Goal: Task Accomplishment & Management: Complete application form

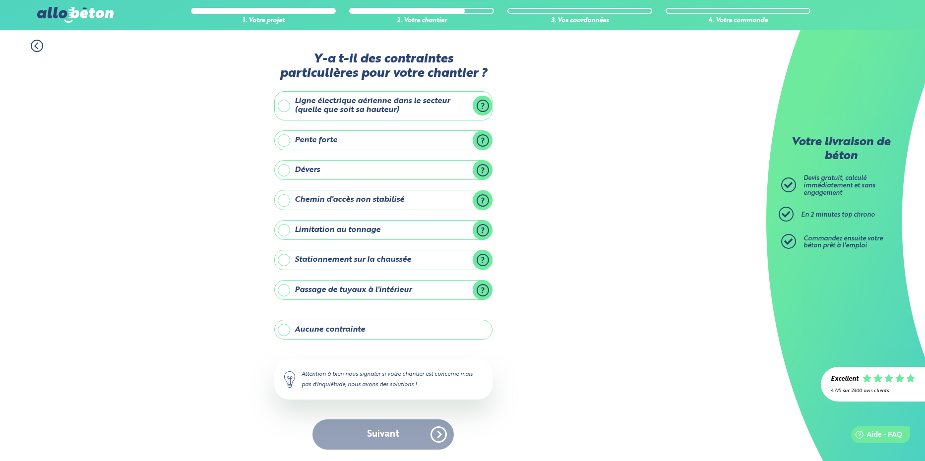
click at [413, 451] on div "Y-a t-il des contraintes particulières pour votre chantier ? Ligne électrique a…" at bounding box center [383, 256] width 218 height 408
click at [343, 324] on label "Aucune contrainte" at bounding box center [383, 330] width 218 height 20
click at [0, 0] on input "Aucune contrainte" at bounding box center [0, 0] width 0 height 0
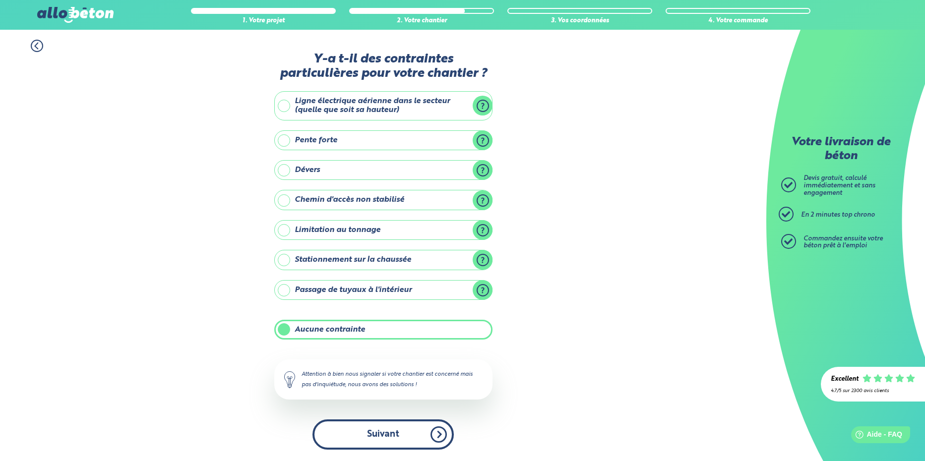
click at [410, 437] on button "Suivant" at bounding box center [382, 435] width 141 height 30
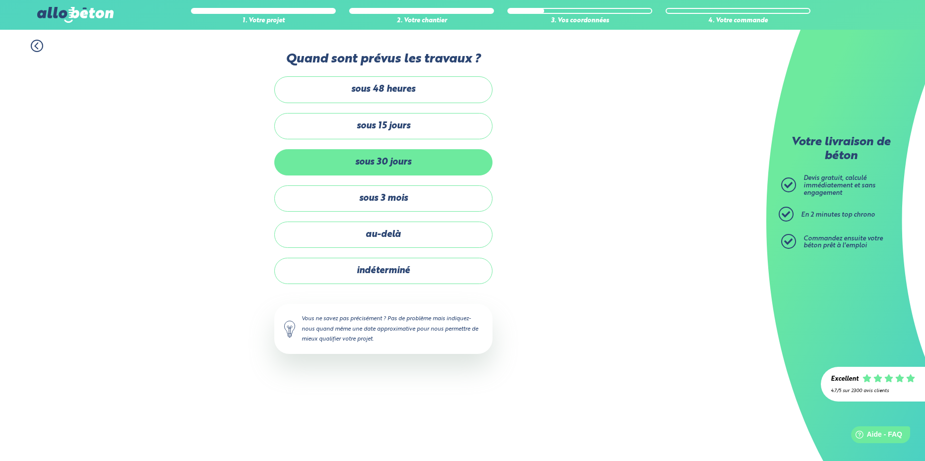
click at [406, 169] on label "sous 30 jours" at bounding box center [383, 162] width 218 height 26
click at [0, 0] on input "sous 30 jours" at bounding box center [0, 0] width 0 height 0
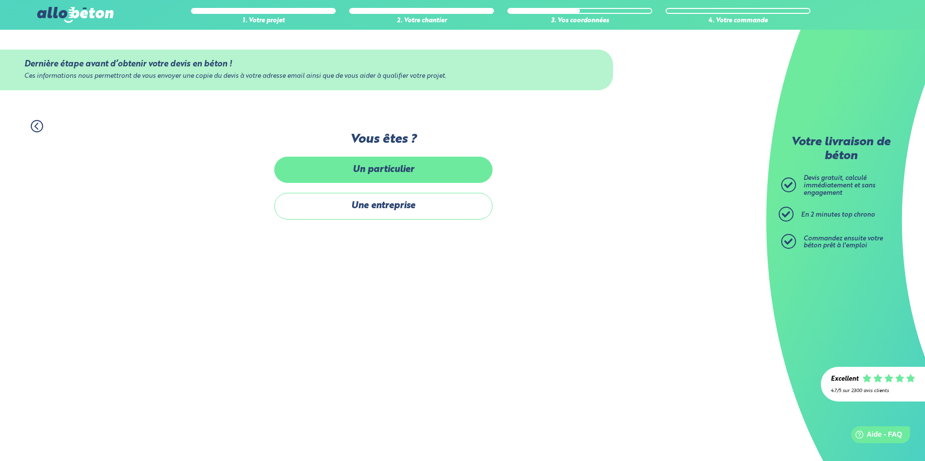
click at [444, 175] on label "Un particulier" at bounding box center [383, 170] width 218 height 26
click at [0, 0] on input "Un particulier" at bounding box center [0, 0] width 0 height 0
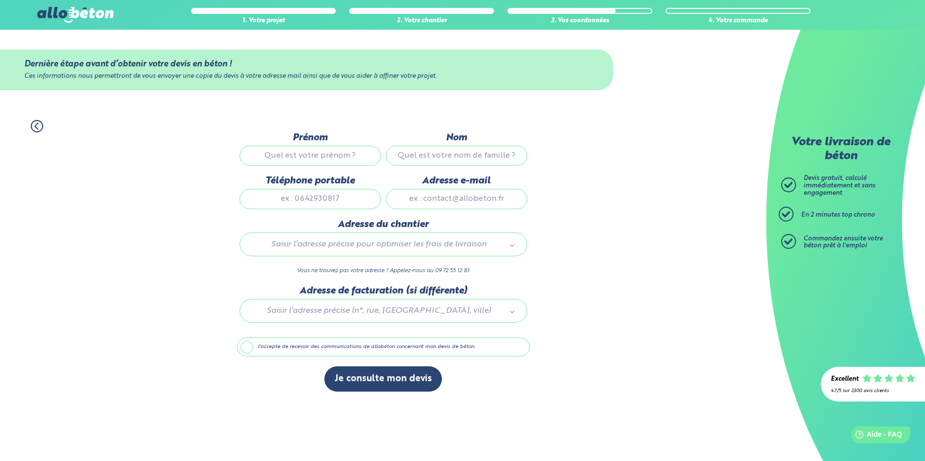
click at [593, 200] on div "1. Votre projet 2. Votre chantier 3. Vos coordonnées 4. Votre commande Dernière…" at bounding box center [383, 256] width 766 height 292
click at [338, 349] on label "J'accepte de recevoir des communications de allobéton concernant mon devis de b…" at bounding box center [383, 347] width 293 height 19
click at [0, 0] on input "J'accepte de recevoir des communications de allobéton concernant mon devis de b…" at bounding box center [0, 0] width 0 height 0
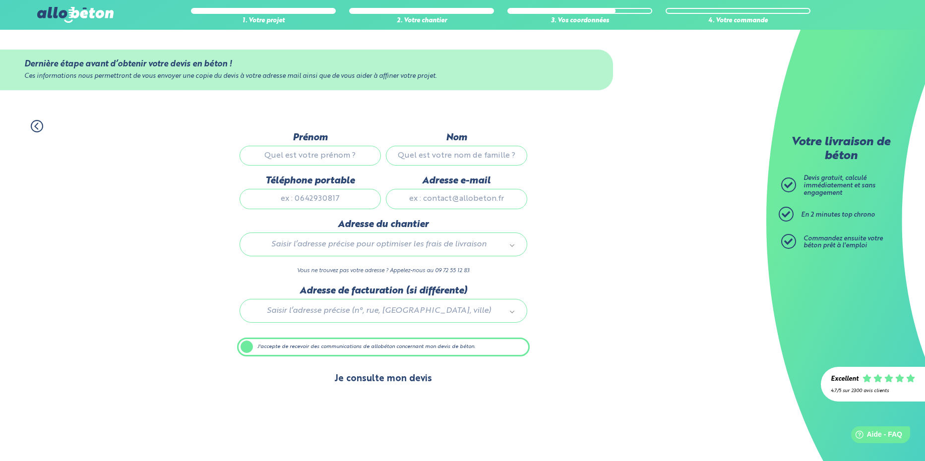
click at [369, 376] on button "Je consulte mon devis" at bounding box center [383, 379] width 118 height 25
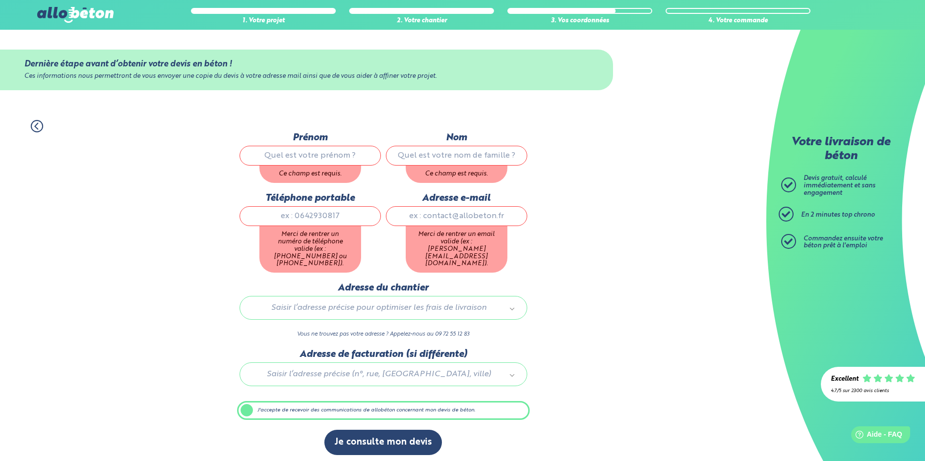
click at [342, 162] on input "Prénom" at bounding box center [310, 156] width 141 height 20
type input "[PERSON_NAME]"
type input "bouesnard"
click at [324, 219] on div "Téléphone portable Merci de rentrer un numéro de téléphone valide (ex : [PHONE_…" at bounding box center [310, 238] width 146 height 90
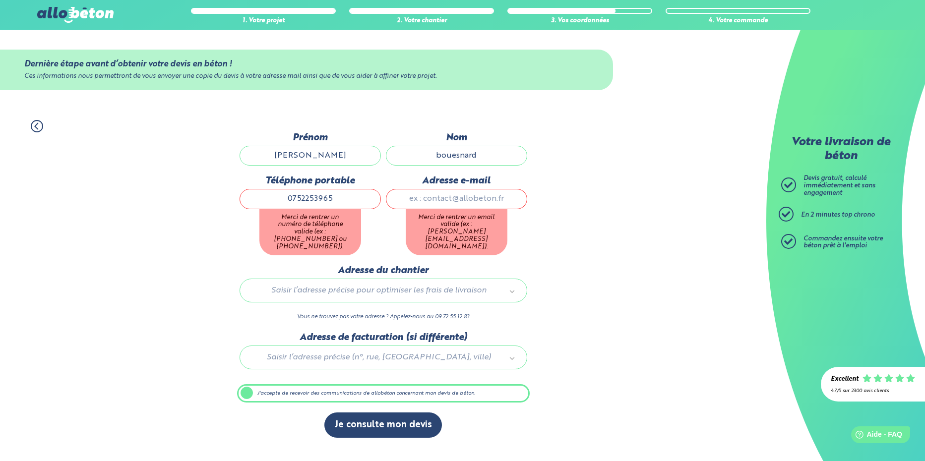
type input "0752253965"
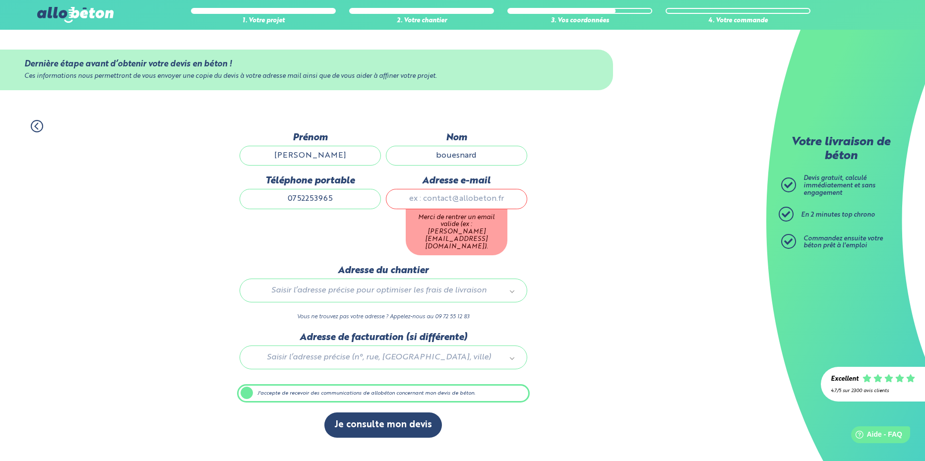
click at [485, 206] on input "Adresse e-mail" at bounding box center [456, 199] width 141 height 20
type input "[PERSON_NAME][EMAIL_ADDRESS][DOMAIN_NAME]"
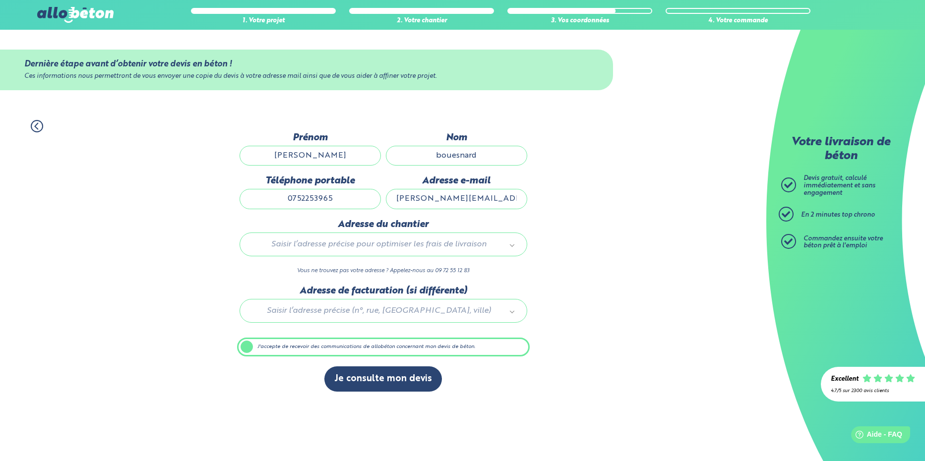
click at [678, 215] on div "1. Votre projet 2. Votre chantier 3. Vos coordonnées 4. Votre commande Dernière…" at bounding box center [383, 256] width 766 height 292
click at [407, 377] on button "Je consulte mon devis" at bounding box center [383, 379] width 118 height 25
click at [504, 309] on div at bounding box center [383, 309] width 293 height 47
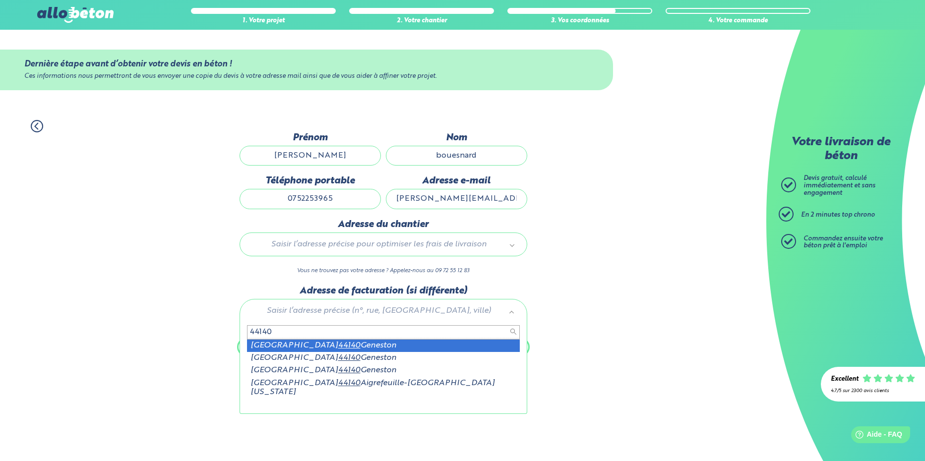
type input "44140"
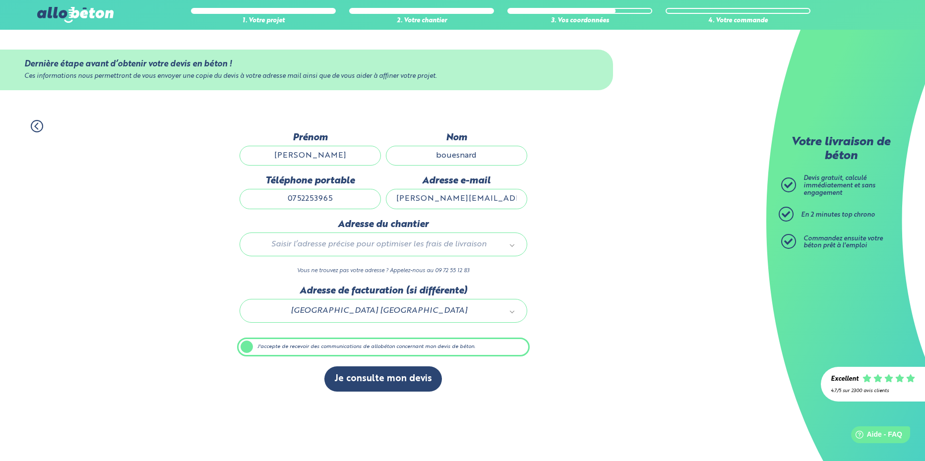
click at [385, 355] on label "J'accepte de recevoir des communications de allobéton concernant mon devis de b…" at bounding box center [383, 347] width 293 height 19
click at [0, 0] on input "J'accepte de recevoir des communications de allobéton concernant mon devis de b…" at bounding box center [0, 0] width 0 height 0
click at [431, 228] on label "Adresse du chantier" at bounding box center [384, 224] width 288 height 11
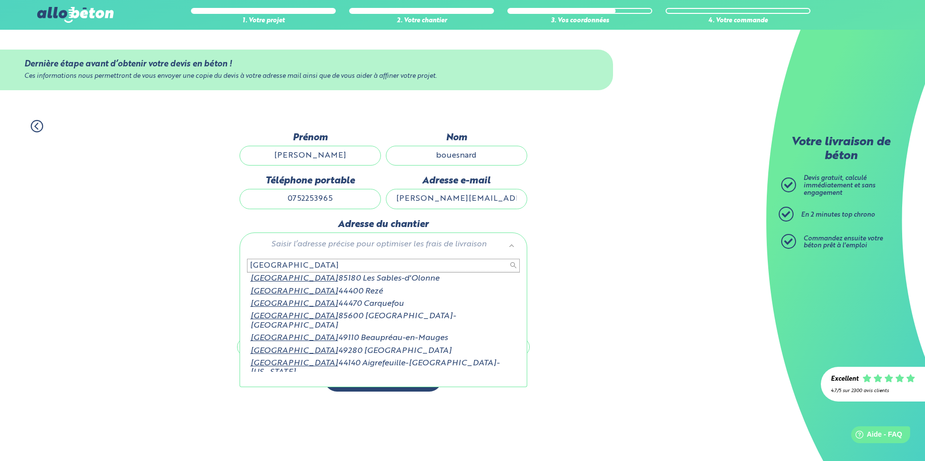
scroll to position [1, 0]
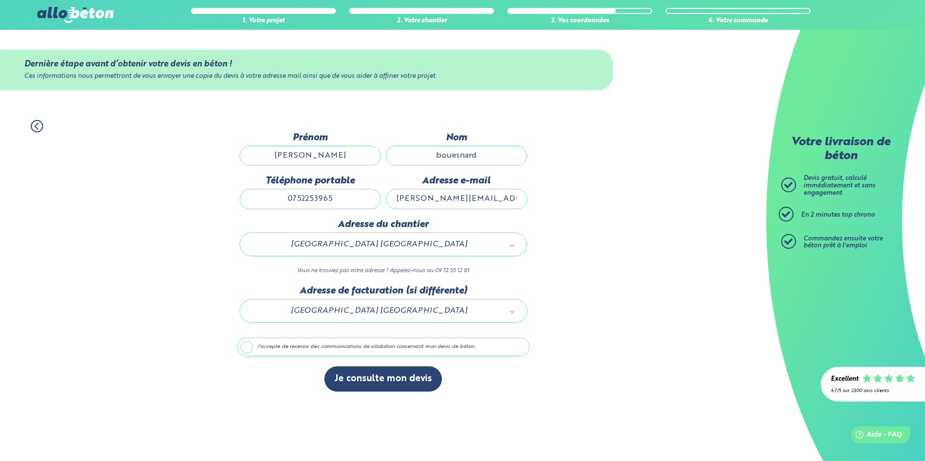
click at [291, 350] on label "J'accepte de recevoir des communications de allobéton concernant mon devis de b…" at bounding box center [383, 347] width 293 height 19
click at [0, 0] on input "J'accepte de recevoir des communications de allobéton concernant mon devis de b…" at bounding box center [0, 0] width 0 height 0
click at [525, 353] on label "J'accepte de recevoir des communications de allobéton concernant mon devis de b…" at bounding box center [383, 347] width 293 height 19
click at [0, 0] on input "J'accepte de recevoir des communications de allobéton concernant mon devis de b…" at bounding box center [0, 0] width 0 height 0
click at [682, 294] on div "1. Votre projet 2. Votre chantier 3. Vos coordonnées 4. Votre commande Dernière…" at bounding box center [383, 256] width 766 height 292
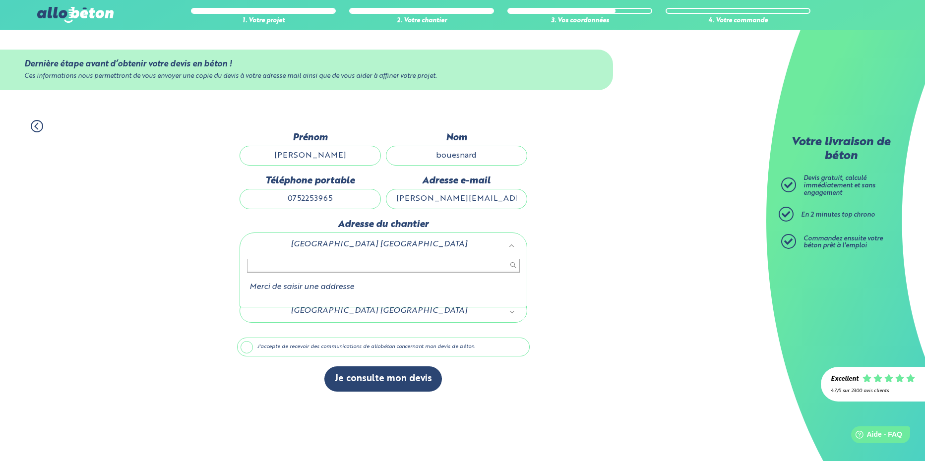
drag, startPoint x: 351, startPoint y: 240, endPoint x: 397, endPoint y: 233, distance: 46.2
click at [410, 235] on div "[GEOGRAPHIC_DATA] [GEOGRAPHIC_DATA]" at bounding box center [384, 245] width 288 height 24
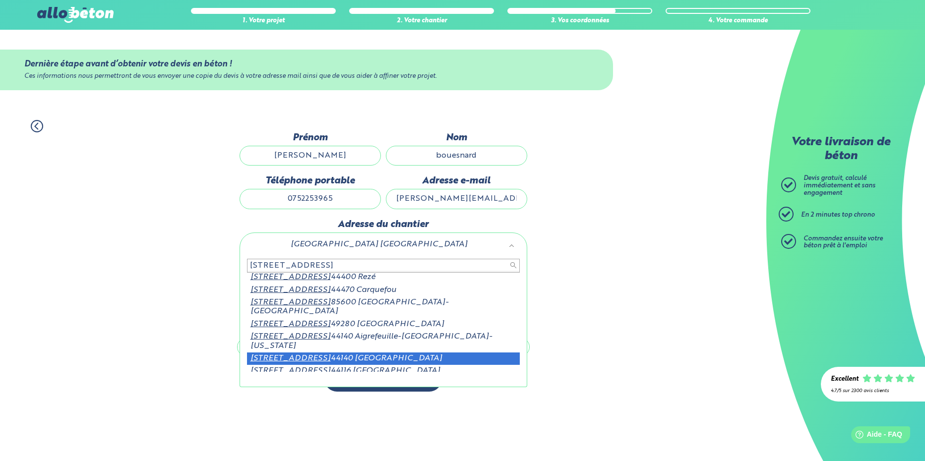
type input "[STREET_ADDRESS]"
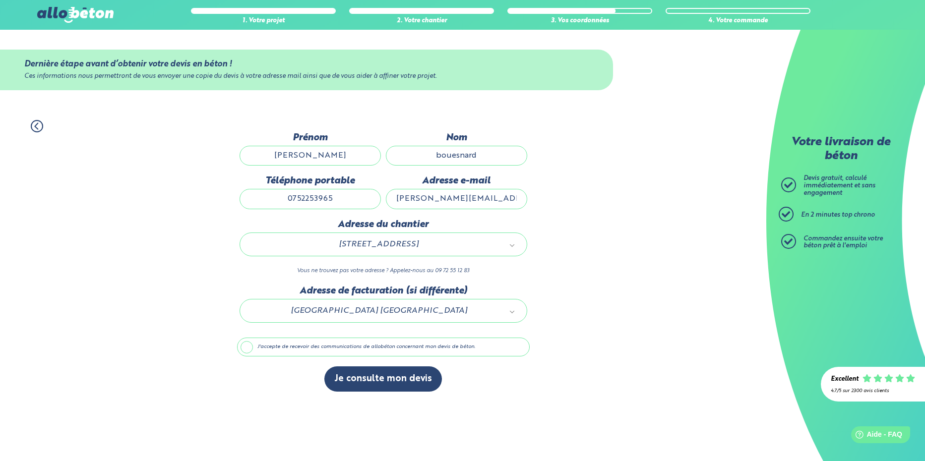
click at [401, 345] on label "J'accepte de recevoir des communications de allobéton concernant mon devis de b…" at bounding box center [383, 347] width 293 height 19
click at [0, 0] on input "J'accepte de recevoir des communications de allobéton concernant mon devis de b…" at bounding box center [0, 0] width 0 height 0
click at [603, 113] on div "1. Votre projet 2. Votre chantier 3. Vos coordonnées 4. Votre commande" at bounding box center [383, 121] width 766 height 22
click at [311, 212] on div "Téléphone portable [PHONE_NUMBER]" at bounding box center [310, 197] width 146 height 43
click at [38, 125] on icon at bounding box center [37, 126] width 12 height 12
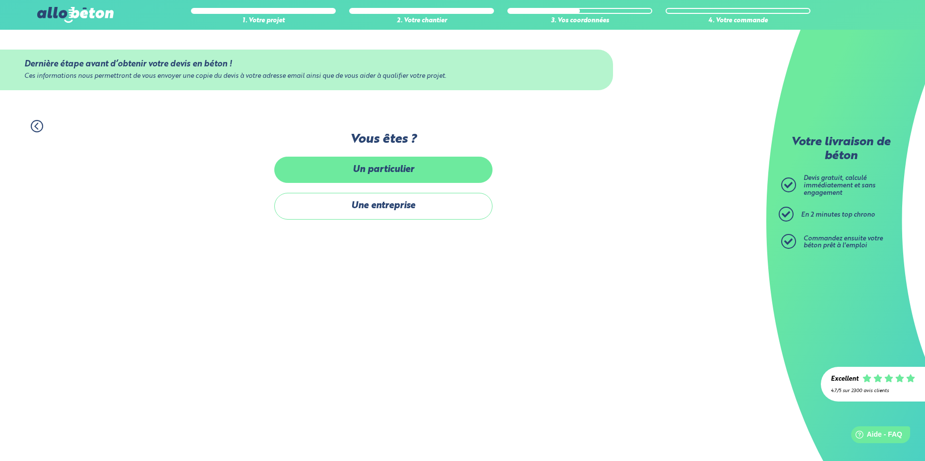
click at [444, 168] on label "Un particulier" at bounding box center [383, 170] width 218 height 26
click at [0, 0] on input "Un particulier" at bounding box center [0, 0] width 0 height 0
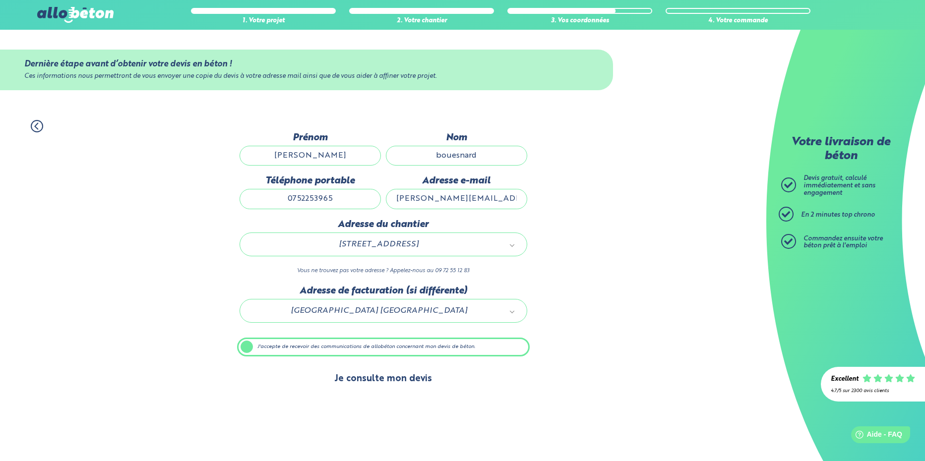
click at [400, 382] on button "Je consulte mon devis" at bounding box center [383, 379] width 118 height 25
